Goal: Task Accomplishment & Management: Manage account settings

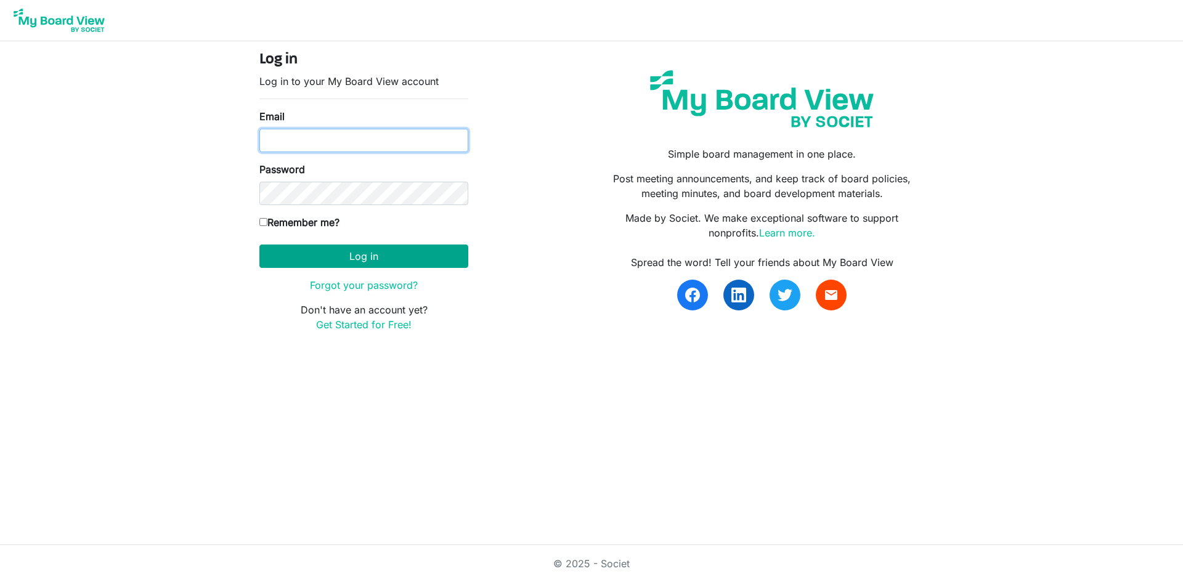
type input "[EMAIL_ADDRESS][DOMAIN_NAME]"
click at [399, 259] on button "Log in" at bounding box center [363, 256] width 209 height 23
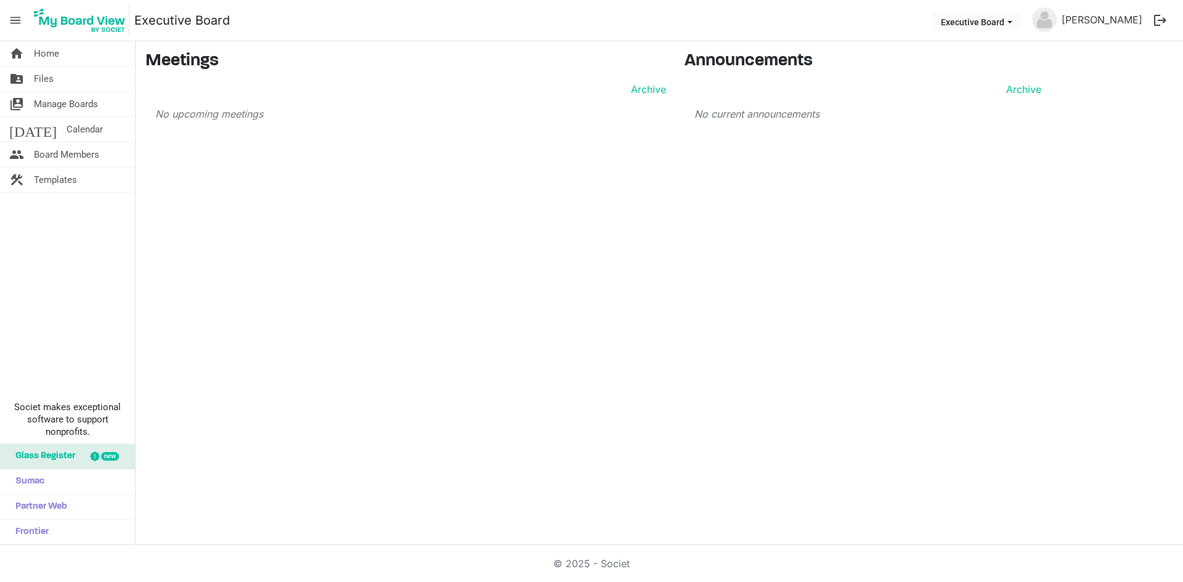
click at [1160, 20] on button "logout" at bounding box center [1160, 20] width 26 height 26
